Goal: Transaction & Acquisition: Purchase product/service

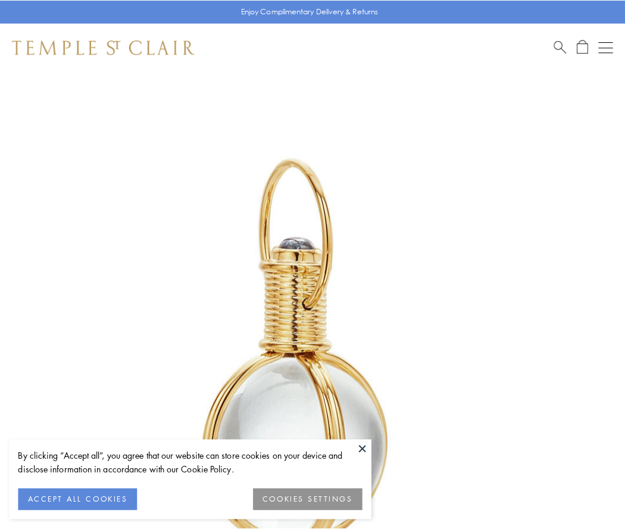
scroll to position [311, 0]
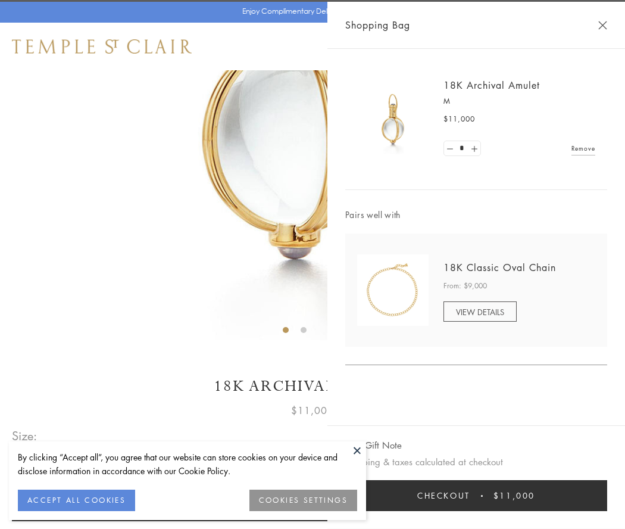
click at [476, 495] on button "Checkout $11,000" at bounding box center [476, 495] width 262 height 31
